Goal: Task Accomplishment & Management: Complete application form

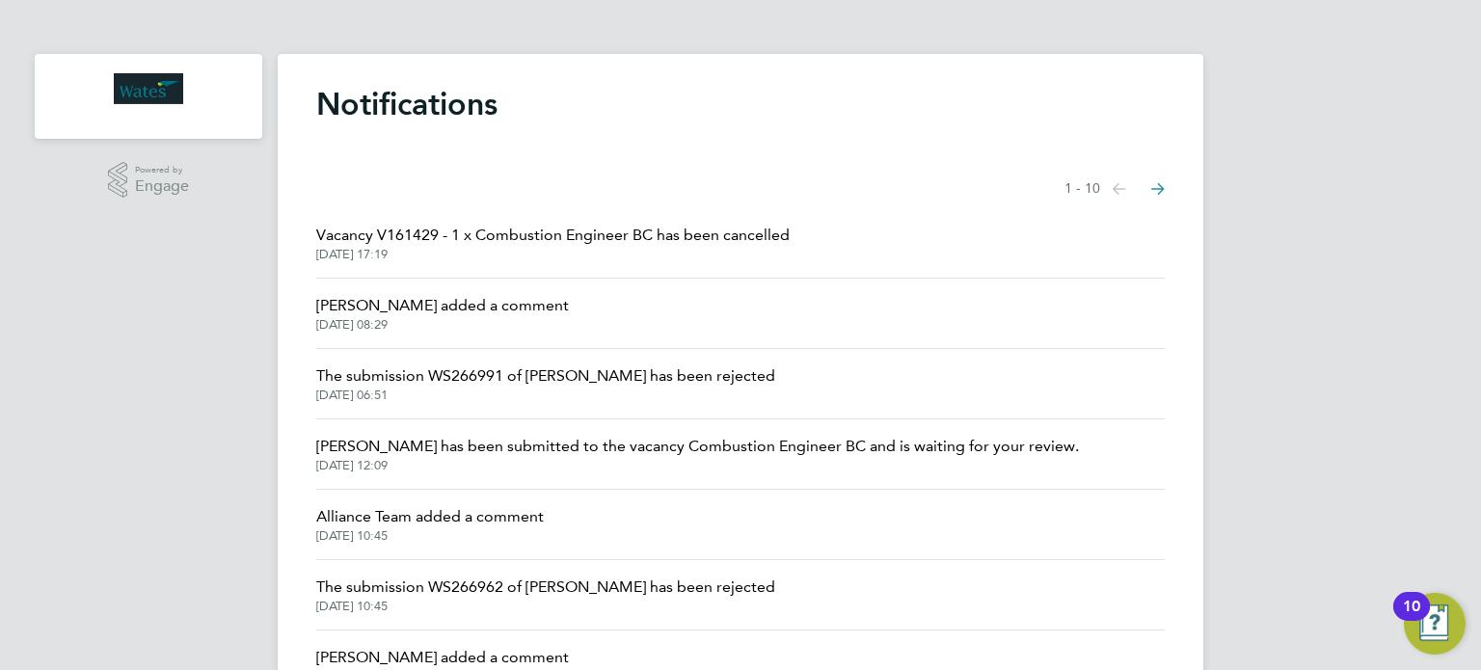
drag, startPoint x: 386, startPoint y: 103, endPoint x: 368, endPoint y: 107, distance: 17.8
click at [382, 111] on h1 "Notifications" at bounding box center [740, 104] width 848 height 39
click at [160, 91] on img "Main navigation" at bounding box center [148, 88] width 69 height 31
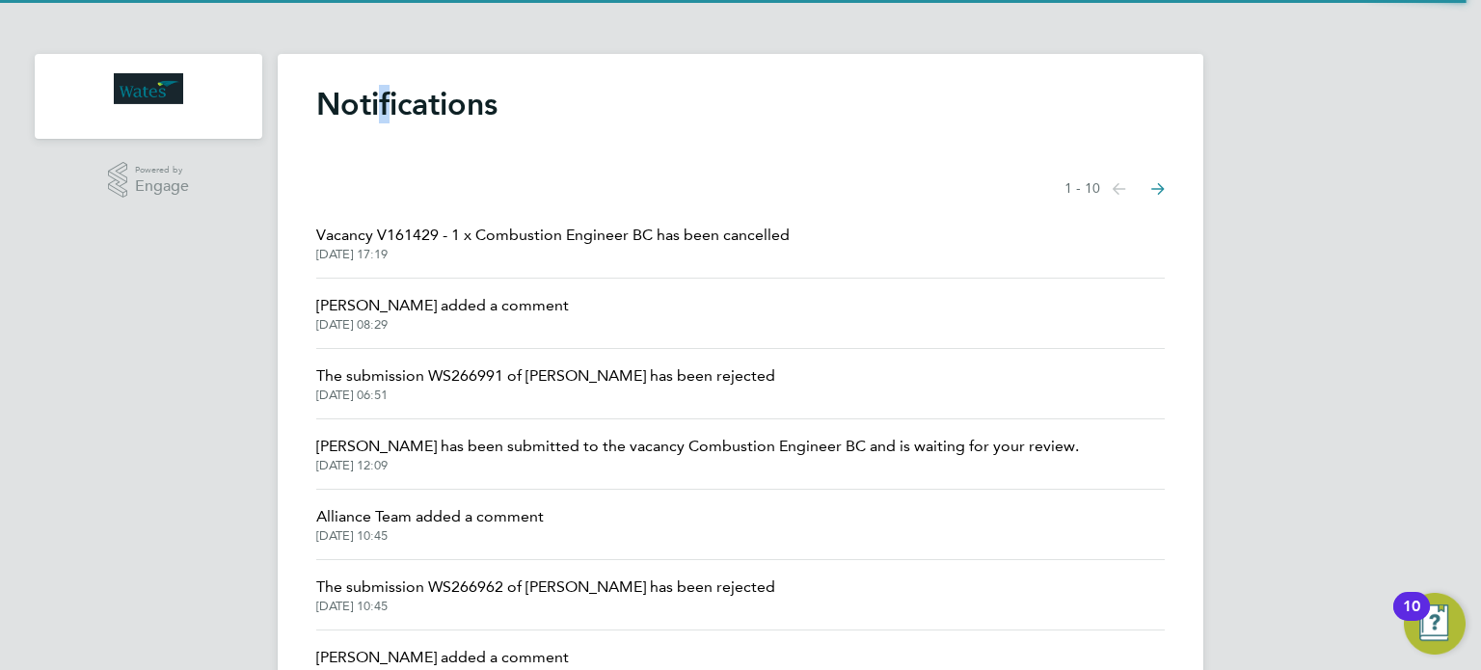
click at [171, 86] on img "Main navigation" at bounding box center [148, 88] width 69 height 31
click at [756, 162] on div "Notifications Showing items 1 - 10 items Previous page Next page Vacancy V16142…" at bounding box center [741, 502] width 926 height 897
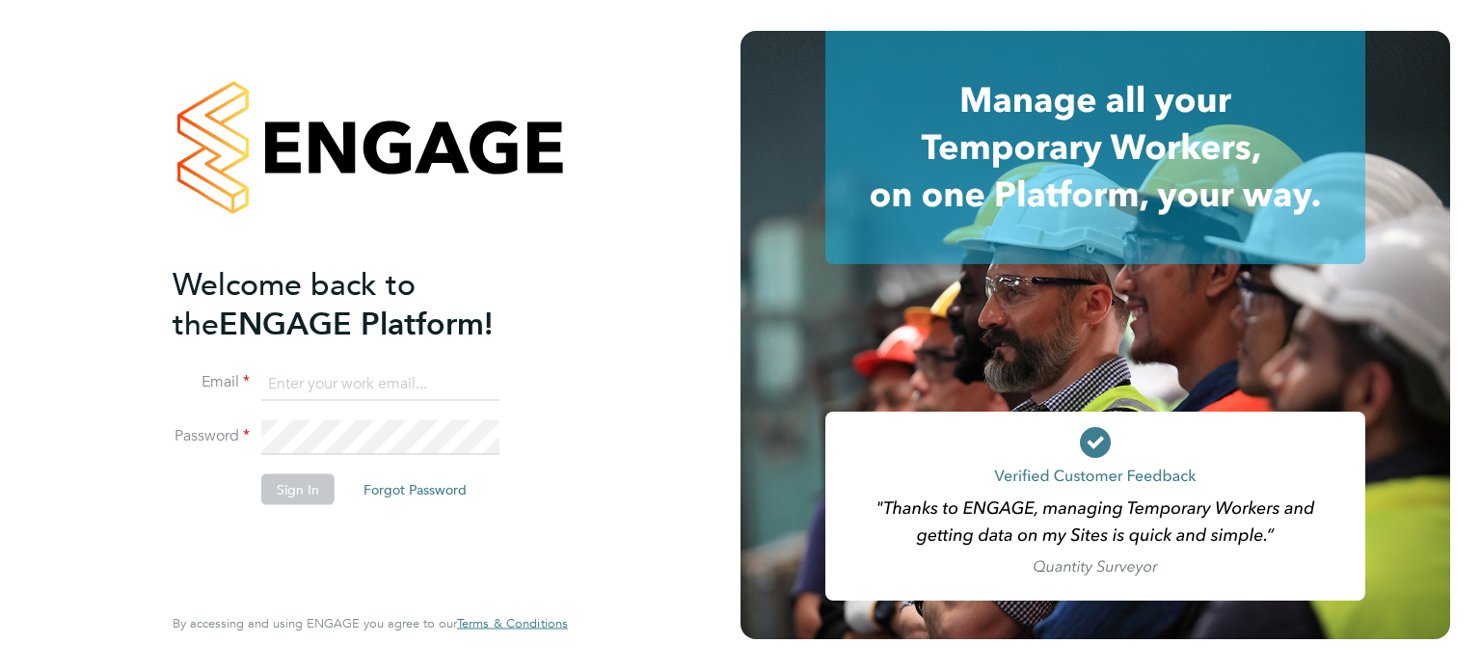
type input "[PERSON_NAME][EMAIL_ADDRESS][PERSON_NAME][DOMAIN_NAME]"
click at [278, 488] on button "Sign In" at bounding box center [297, 488] width 73 height 31
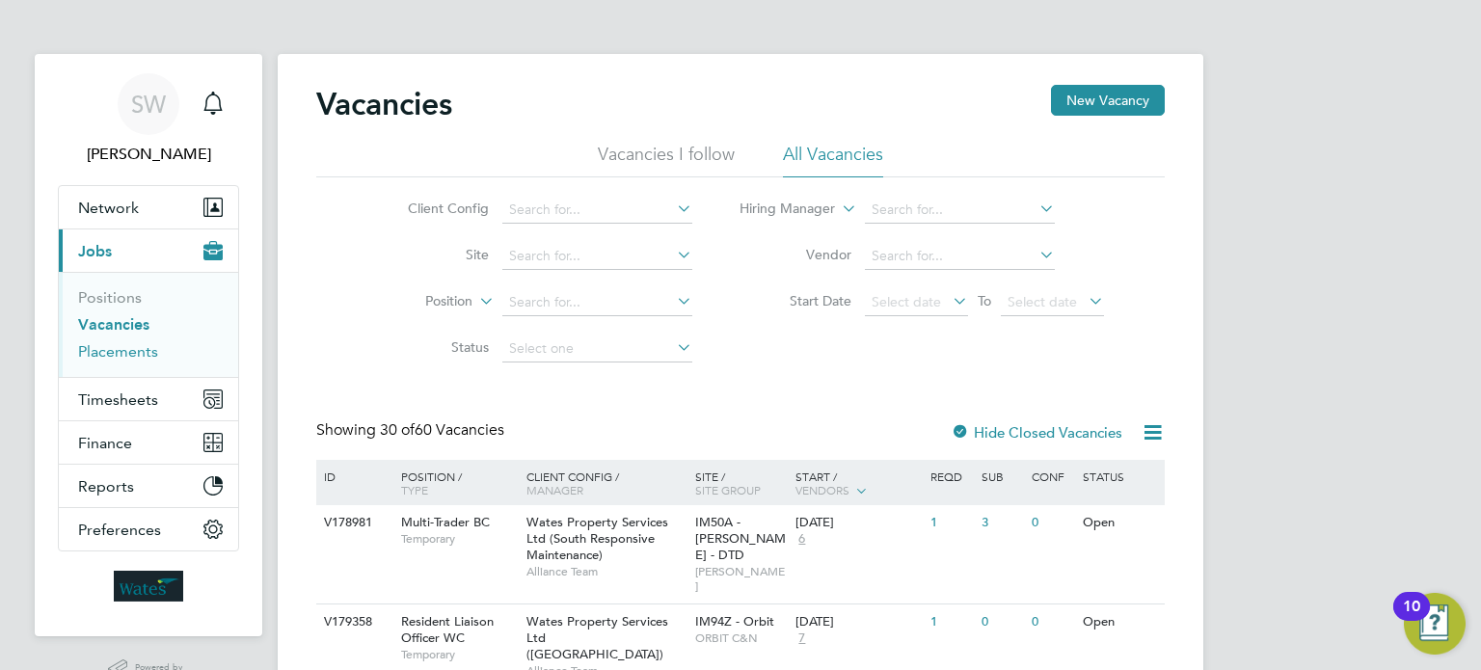
click at [116, 354] on link "Placements" at bounding box center [118, 351] width 80 height 18
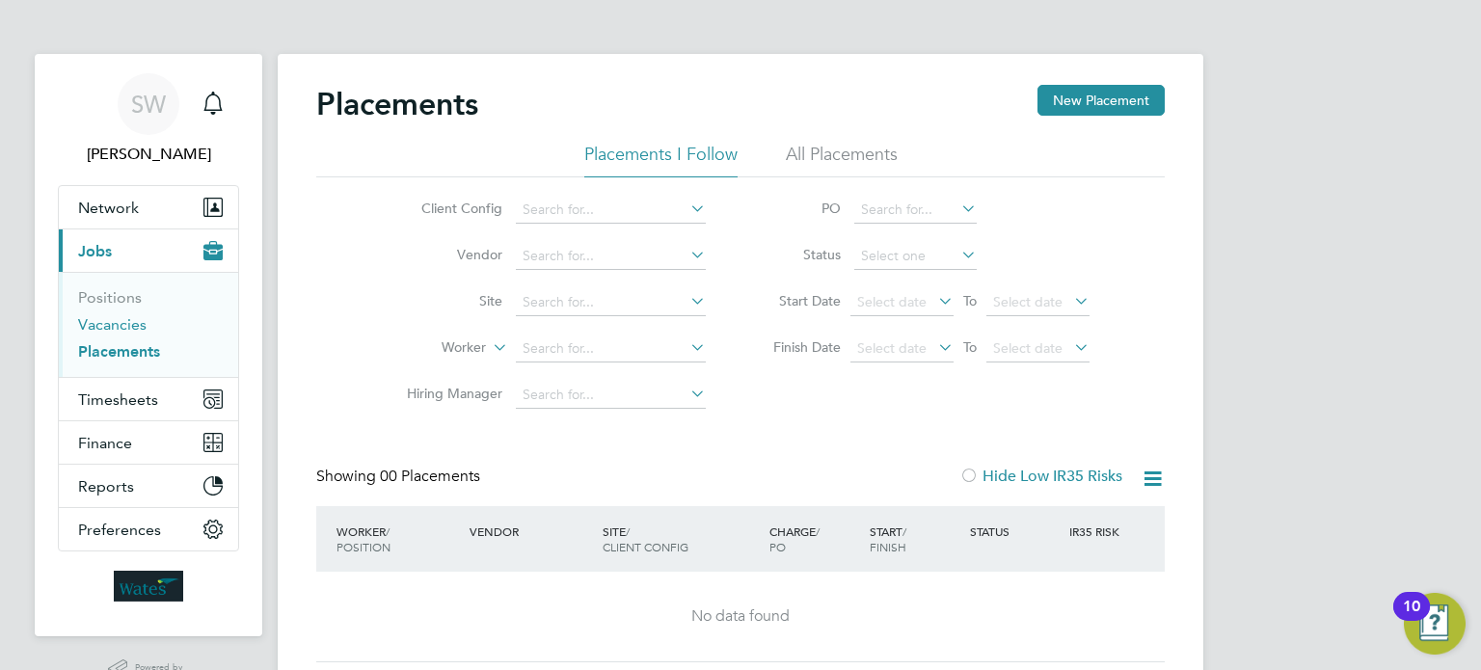
click at [121, 318] on link "Vacancies" at bounding box center [112, 324] width 68 height 18
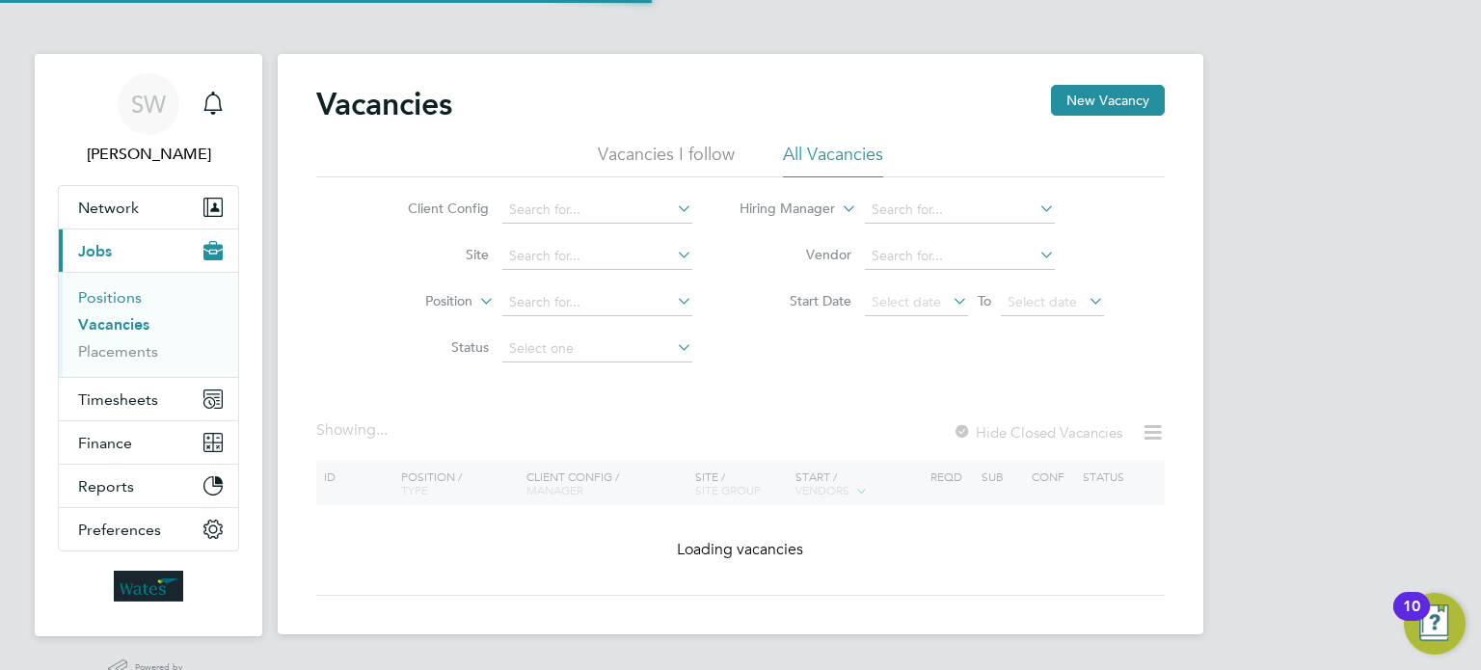
click at [119, 296] on link "Positions" at bounding box center [110, 297] width 64 height 18
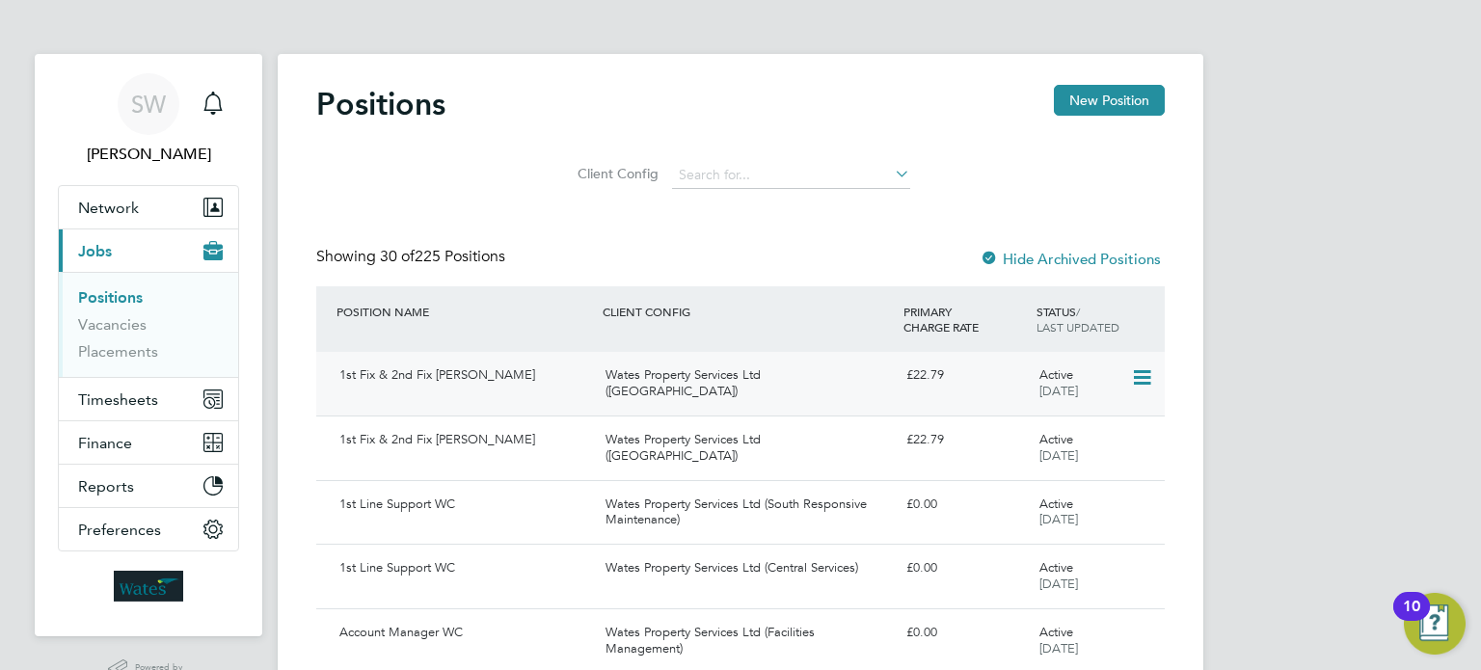
click at [1141, 369] on icon at bounding box center [1140, 377] width 19 height 23
click at [104, 250] on span "Jobs" at bounding box center [95, 251] width 34 height 18
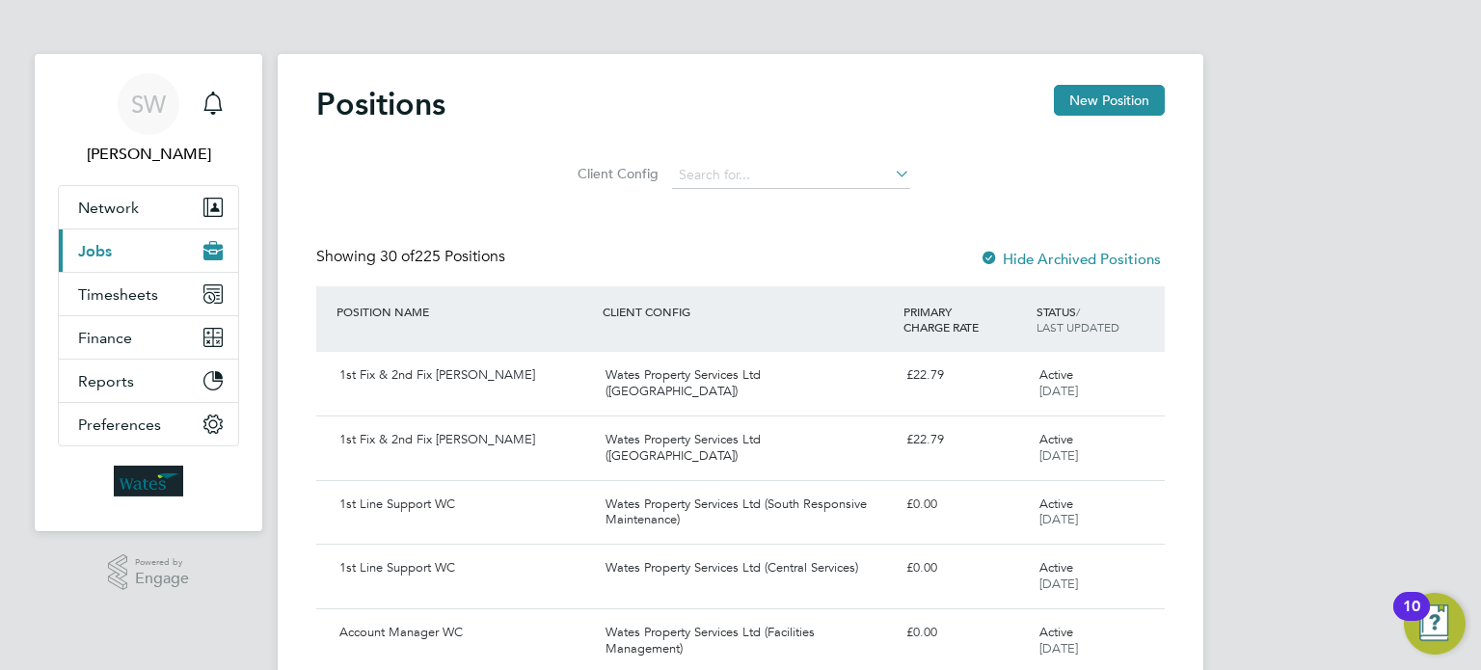
click at [106, 246] on span "Jobs" at bounding box center [95, 251] width 34 height 18
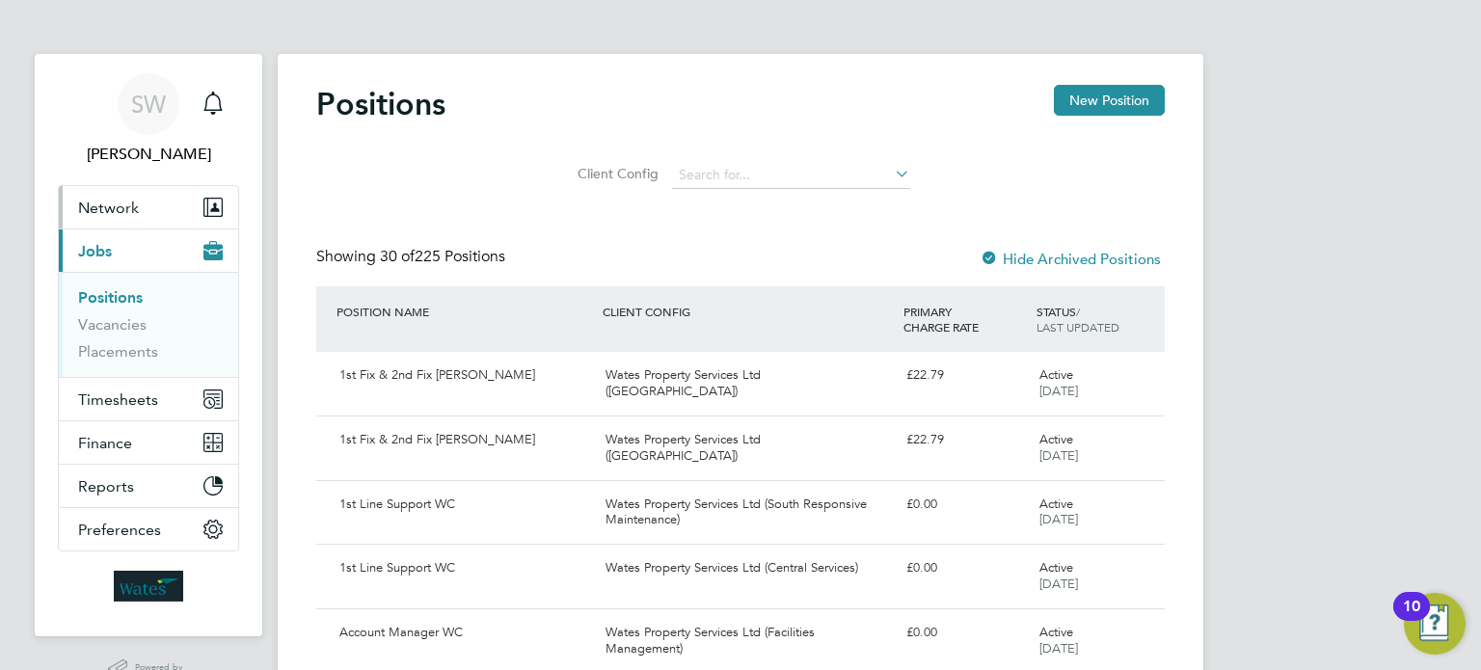
click at [125, 213] on span "Network" at bounding box center [108, 208] width 61 height 18
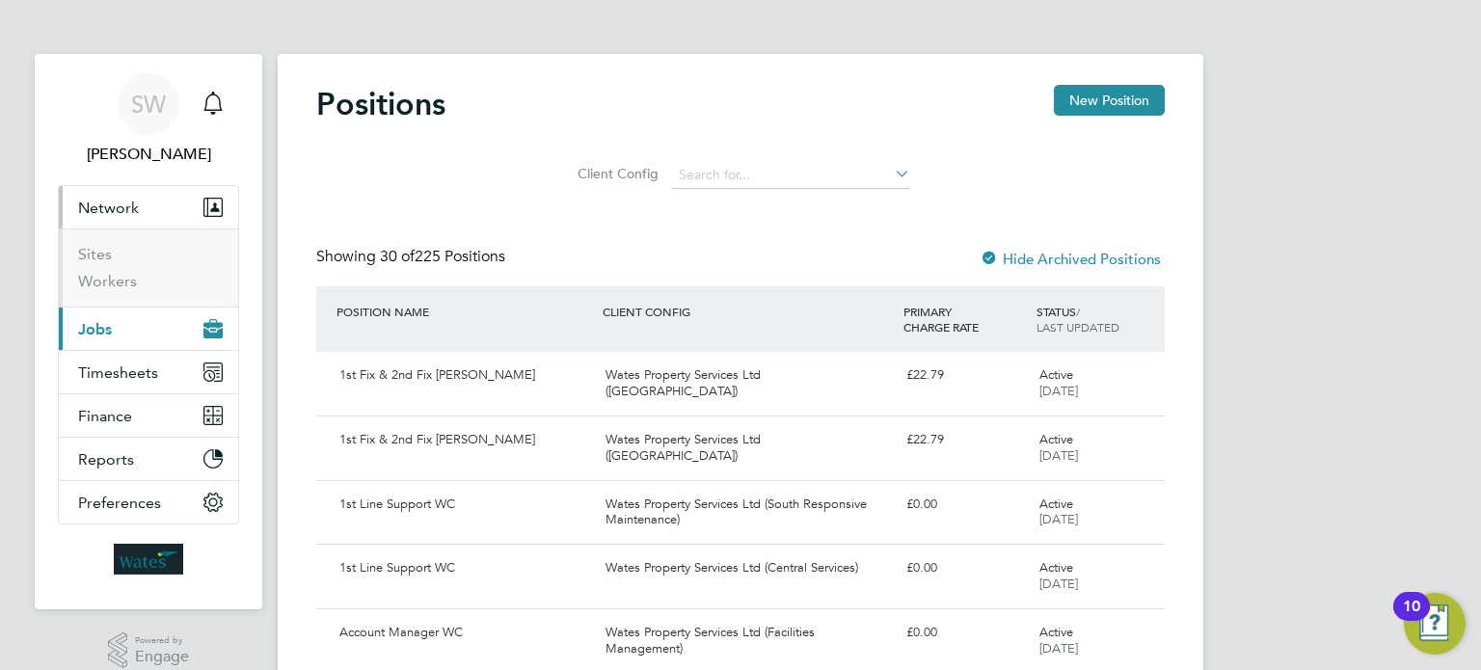
click at [131, 201] on span "Network" at bounding box center [108, 208] width 61 height 18
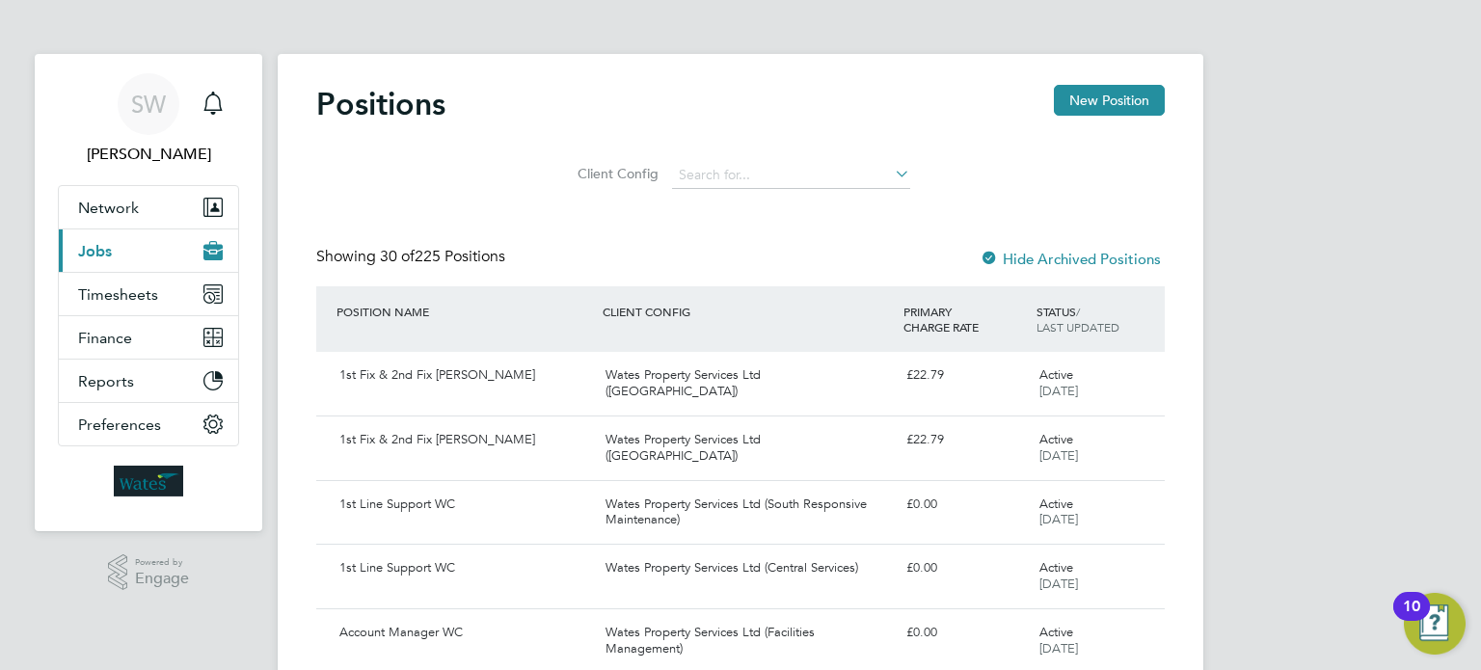
click at [103, 253] on span "Jobs" at bounding box center [95, 251] width 34 height 18
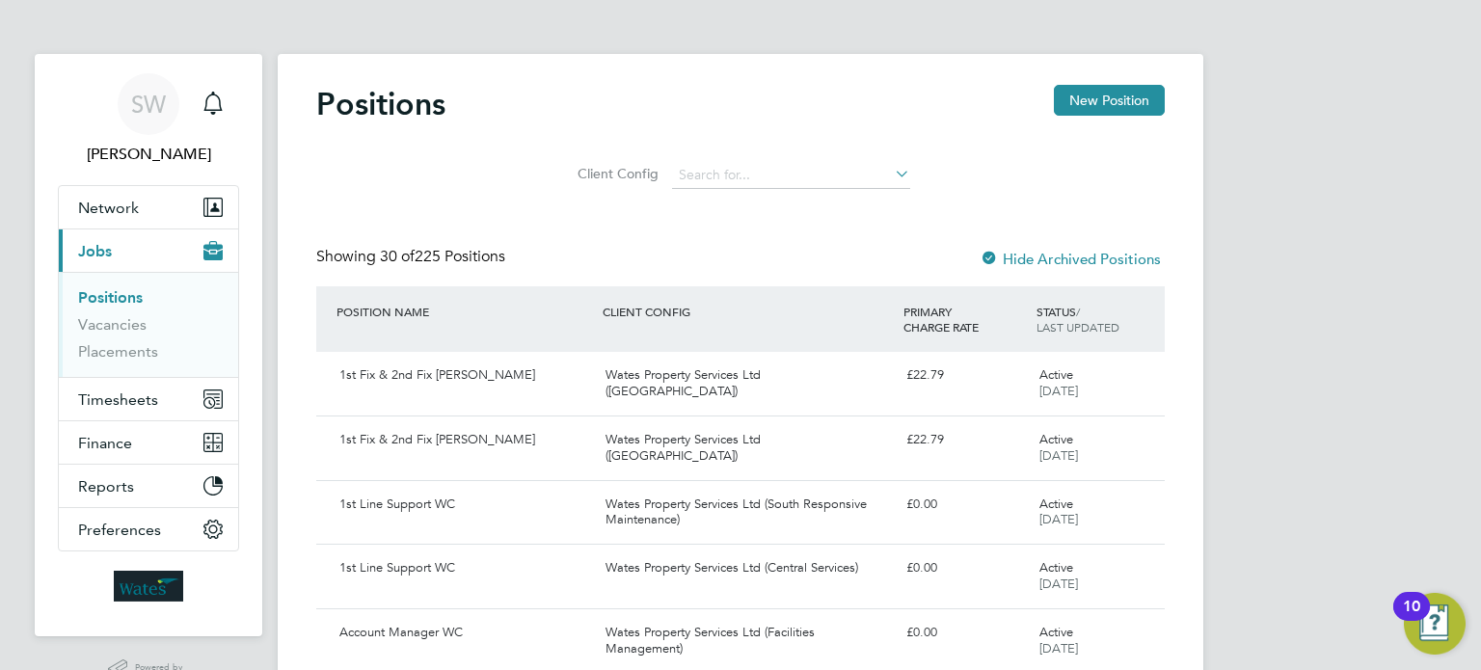
click at [124, 293] on link "Positions" at bounding box center [110, 297] width 65 height 18
click at [1036, 382] on div "Active 29 Sep 2023" at bounding box center [1082, 384] width 100 height 48
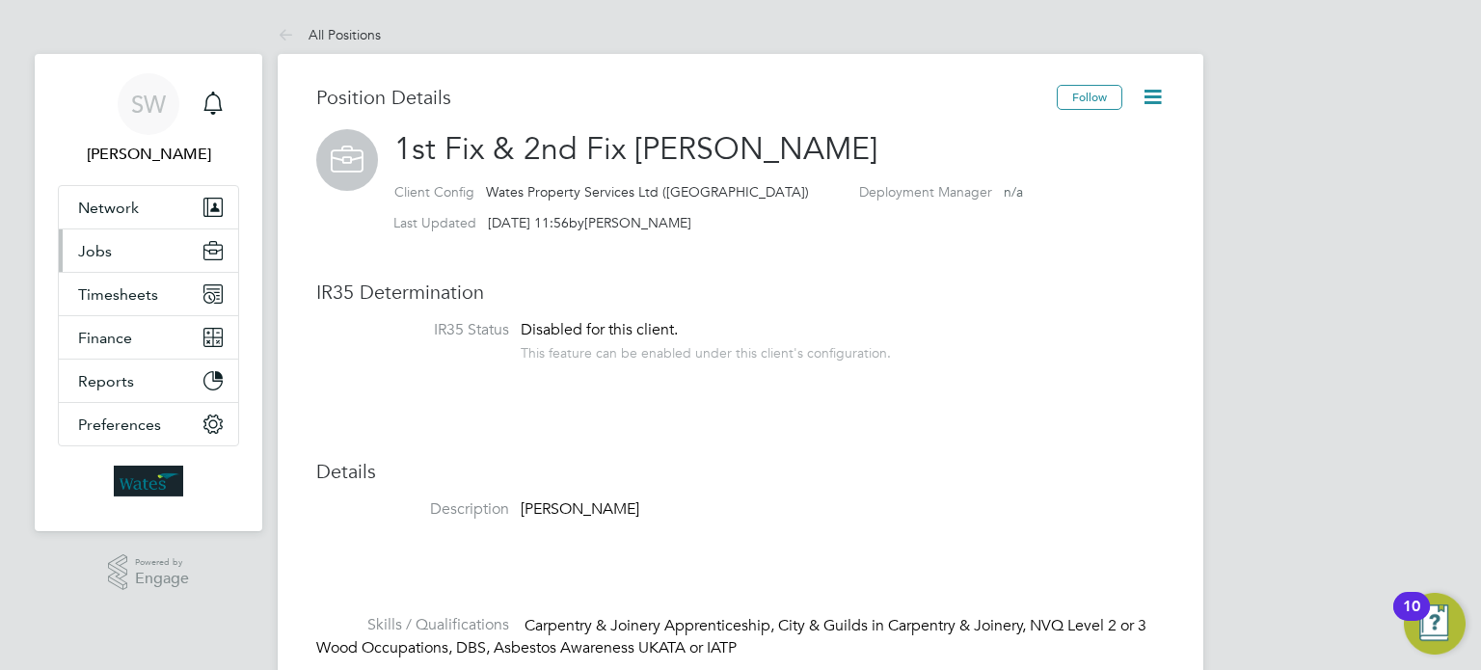
click at [121, 245] on button "Jobs" at bounding box center [148, 250] width 179 height 42
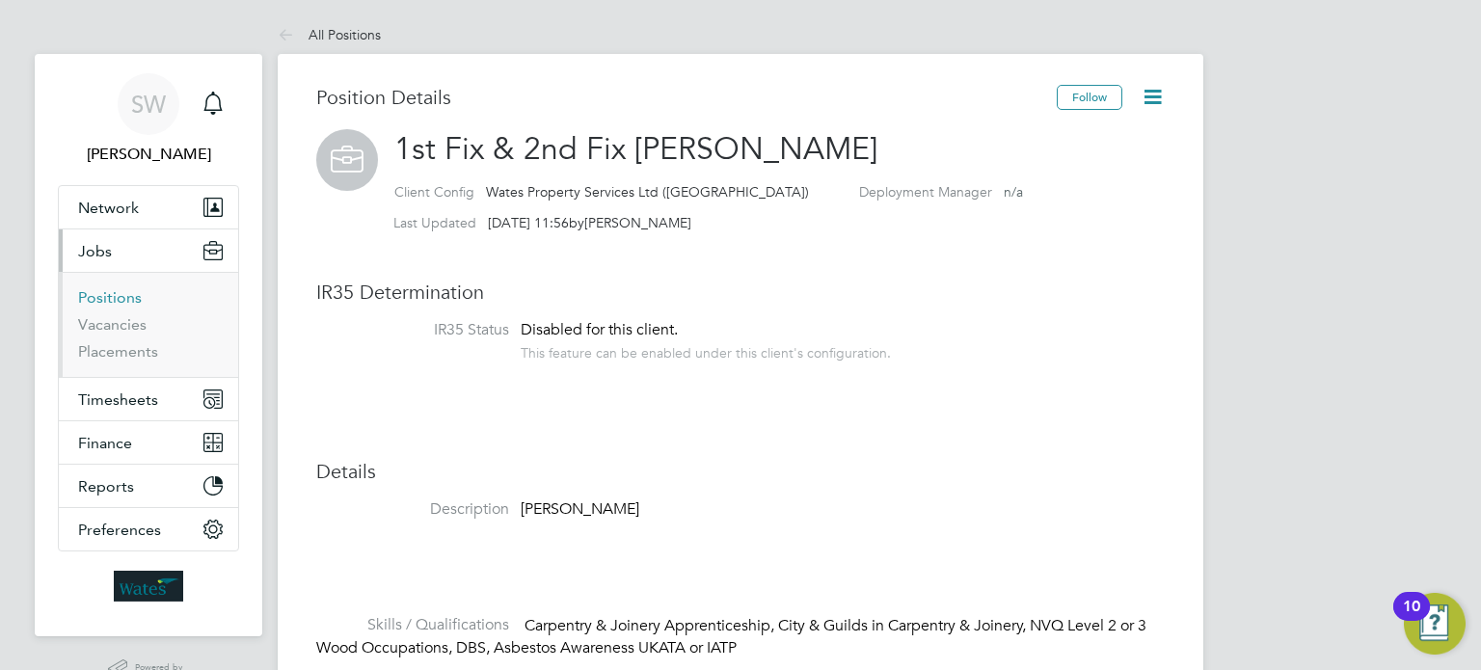
click at [123, 296] on link "Positions" at bounding box center [110, 297] width 64 height 18
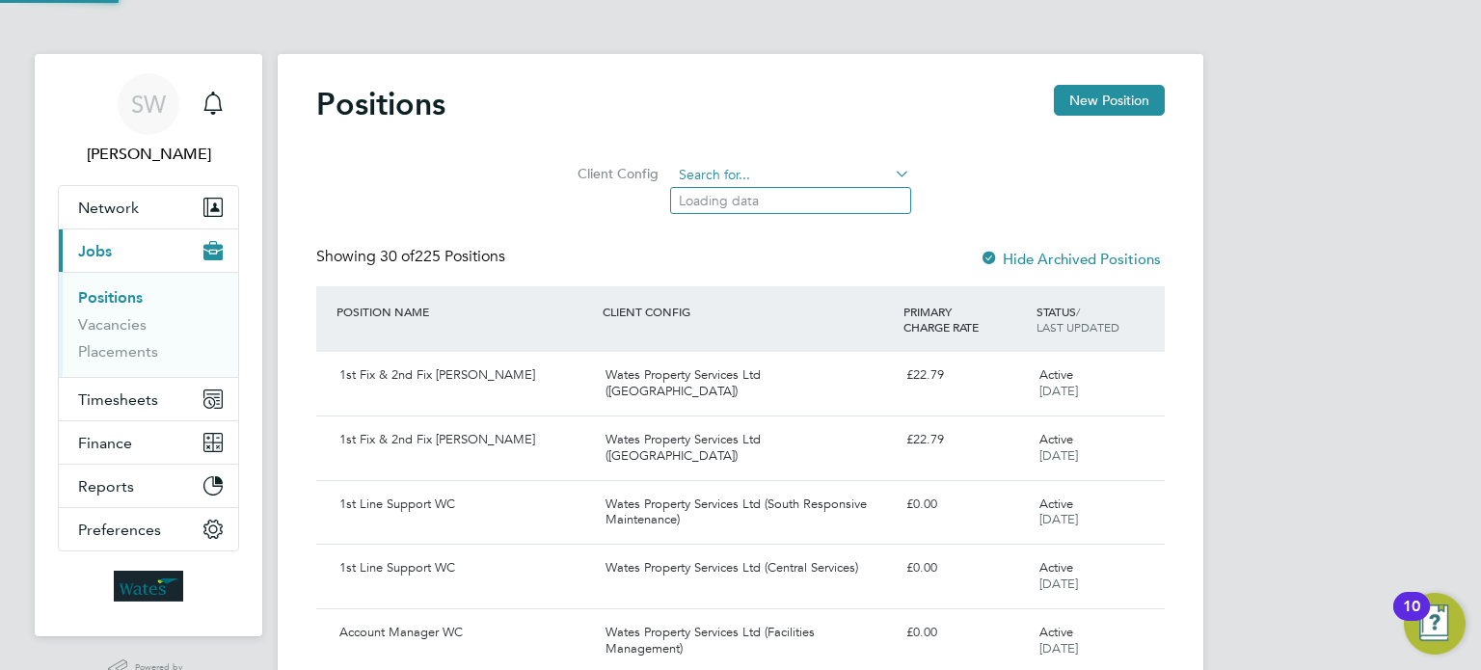
click at [771, 174] on input at bounding box center [791, 175] width 238 height 27
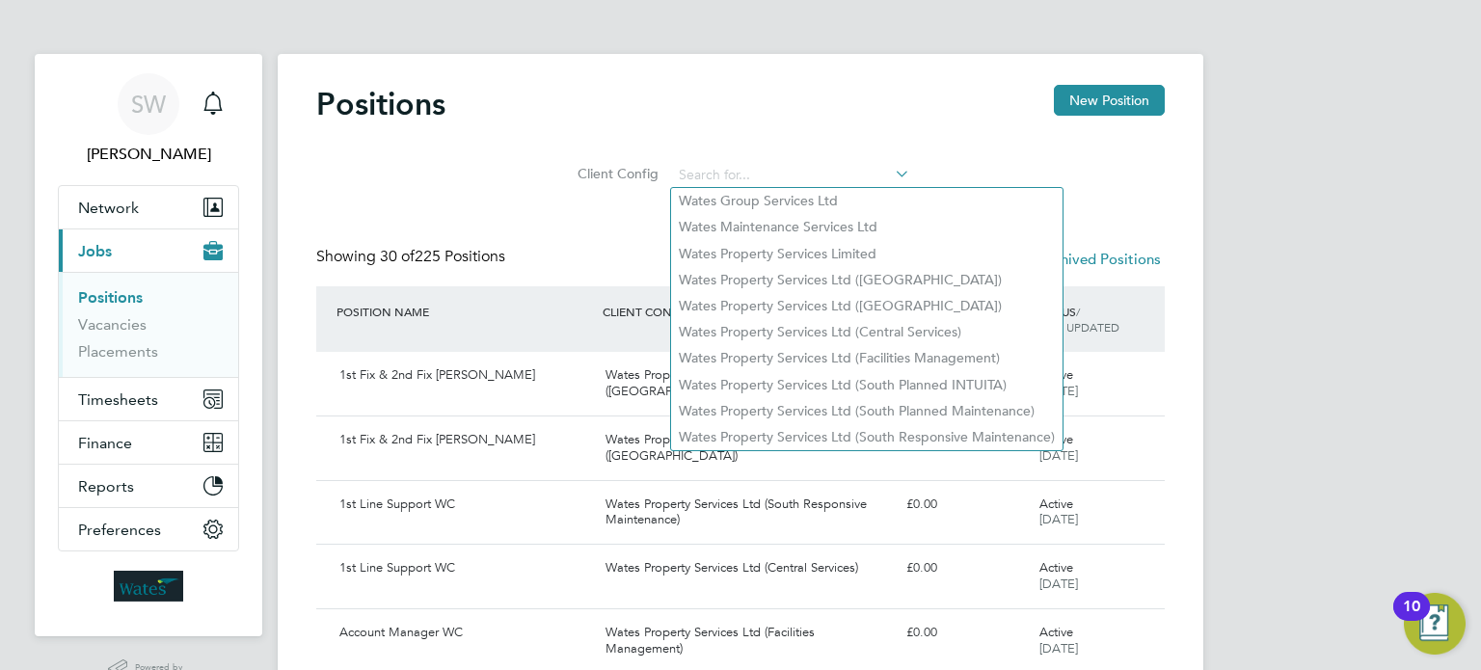
drag, startPoint x: 1010, startPoint y: 140, endPoint x: 993, endPoint y: 140, distance: 17.4
click at [1004, 140] on div "Positions New Position" at bounding box center [740, 114] width 848 height 58
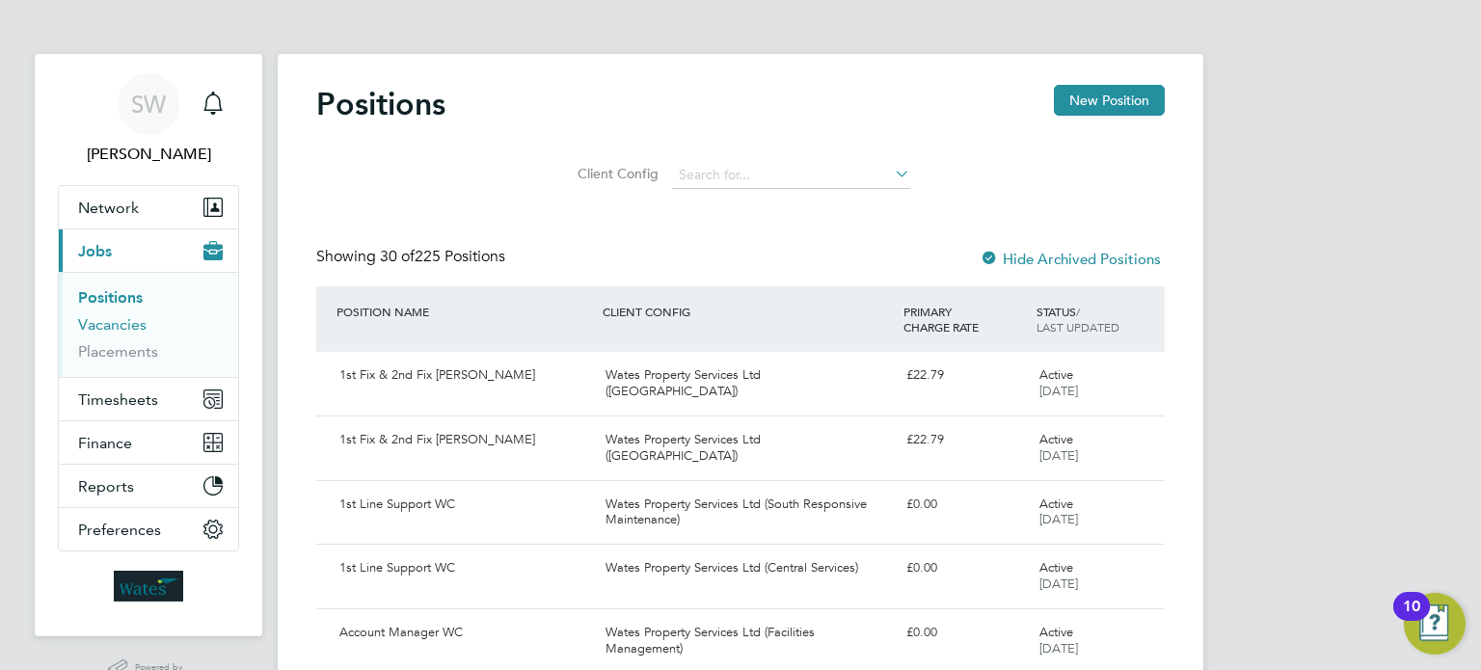
click at [113, 323] on link "Vacancies" at bounding box center [112, 324] width 68 height 18
